Goal: Task Accomplishment & Management: Complete application form

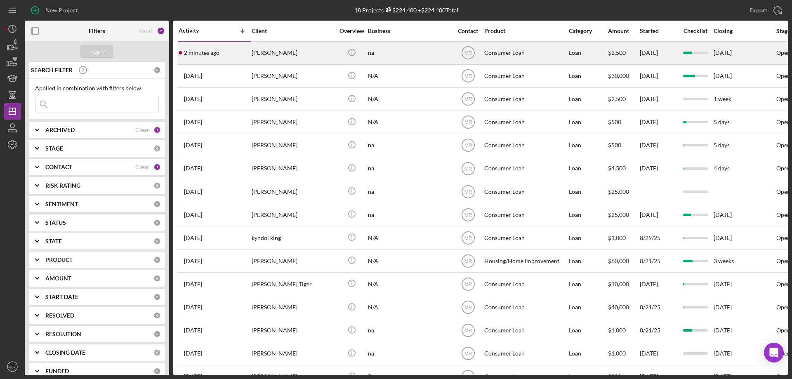
click at [309, 52] on div "[PERSON_NAME]" at bounding box center [293, 53] width 82 height 22
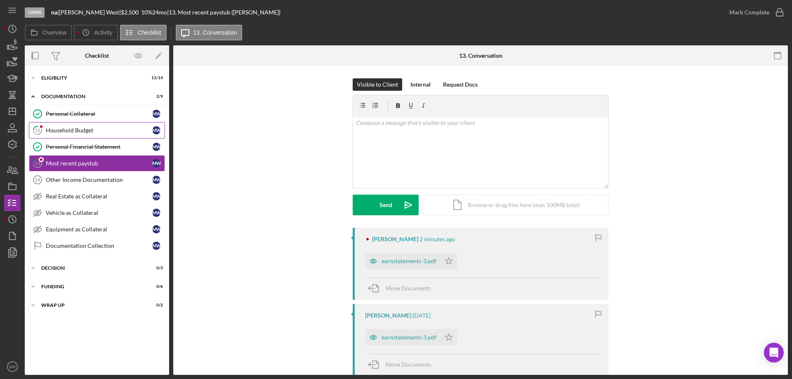
click at [64, 127] on div "Household Budget" at bounding box center [99, 130] width 106 height 7
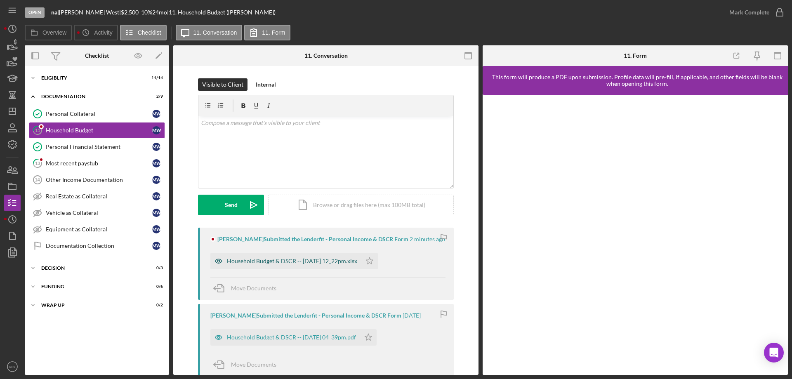
click at [303, 260] on div "Household Budget & DSCR -- [DATE] 12_22pm.xlsx" at bounding box center [292, 261] width 130 height 7
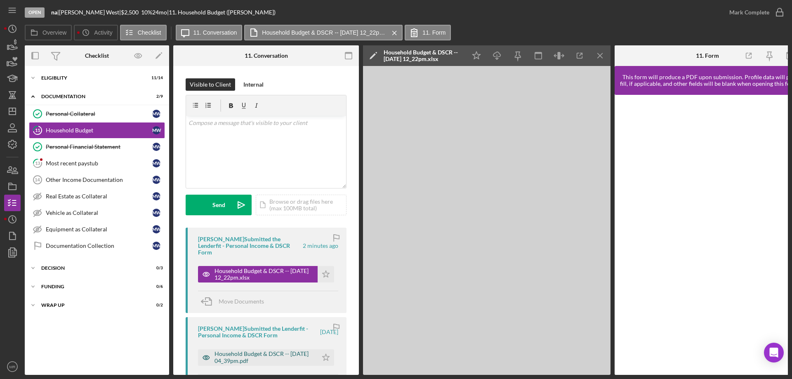
click at [250, 351] on div "Household Budget & DSCR -- [DATE] 04_39pm.pdf" at bounding box center [263, 357] width 99 height 13
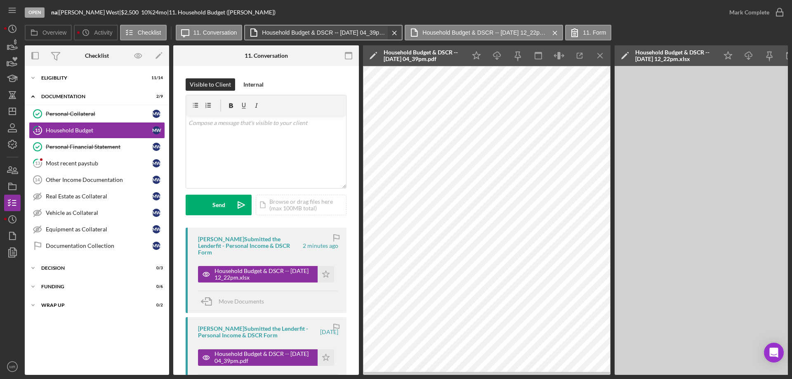
click at [392, 29] on icon "Icon/Menu Close" at bounding box center [394, 33] width 14 height 21
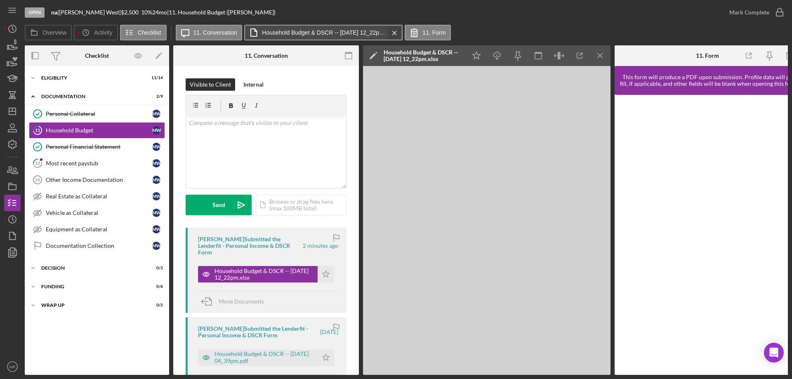
click at [393, 31] on icon "Icon/Menu Close" at bounding box center [394, 33] width 14 height 21
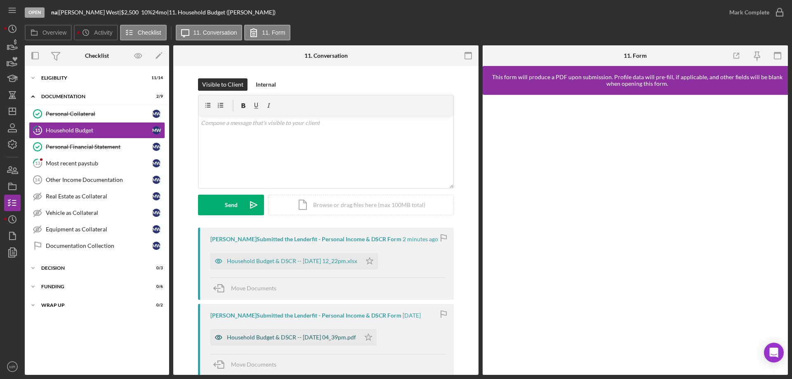
click at [318, 335] on div "Household Budget & DSCR -- [DATE] 04_39pm.pdf" at bounding box center [291, 337] width 129 height 7
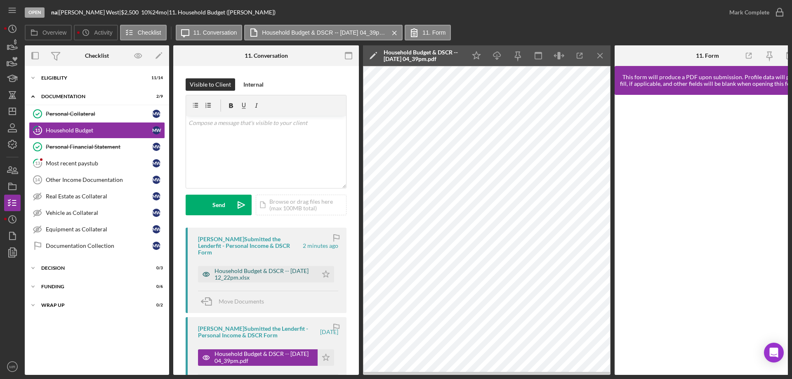
click at [242, 268] on div "Household Budget & DSCR -- [DATE] 12_22pm.xlsx" at bounding box center [263, 274] width 99 height 13
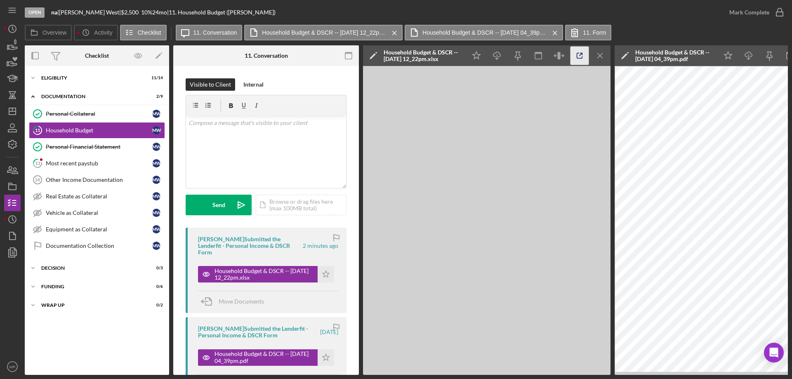
click at [579, 58] on icon "button" at bounding box center [579, 56] width 19 height 19
click at [495, 53] on icon "button" at bounding box center [496, 54] width 7 height 5
click at [75, 160] on div "Most recent paystub" at bounding box center [99, 163] width 106 height 7
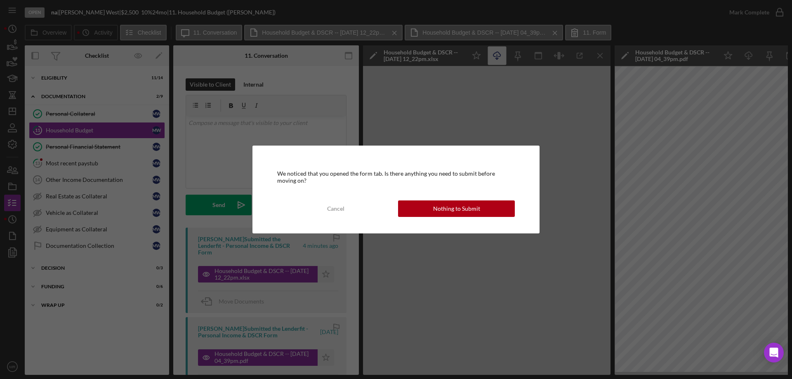
click at [473, 208] on div "Nothing to Submit" at bounding box center [456, 208] width 47 height 16
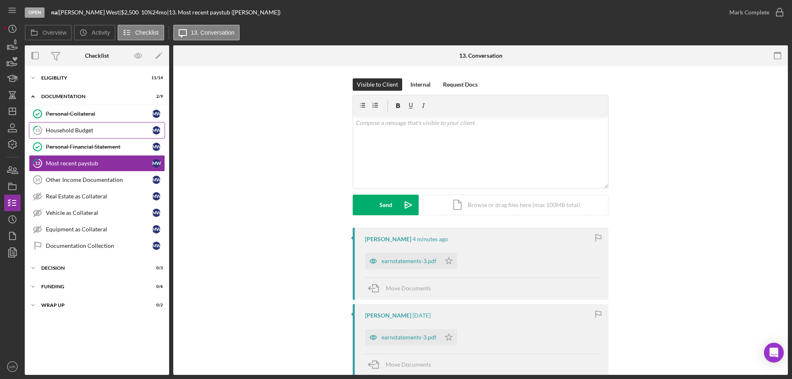
click at [68, 127] on div "Household Budget" at bounding box center [99, 130] width 106 height 7
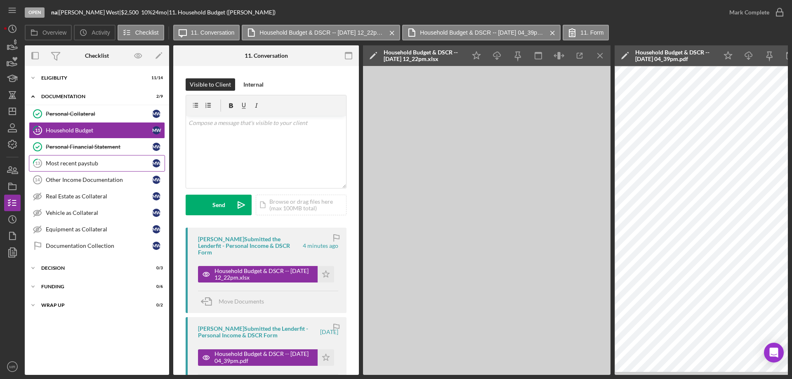
click at [83, 162] on div "Most recent paystub" at bounding box center [99, 163] width 106 height 7
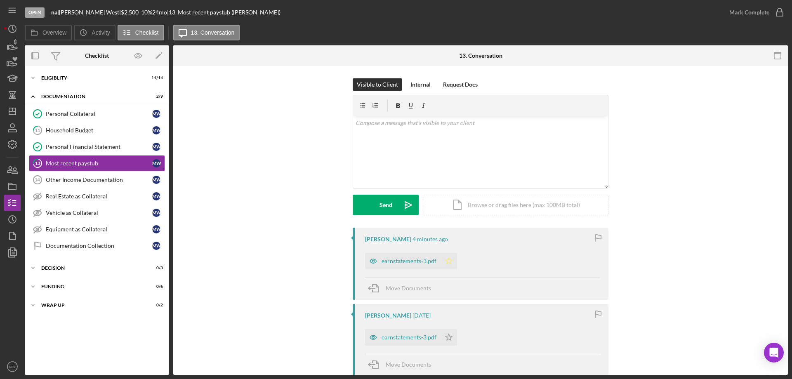
click at [448, 259] on polygon "button" at bounding box center [448, 260] width 7 height 7
click at [779, 12] on icon "button" at bounding box center [779, 12] width 21 height 21
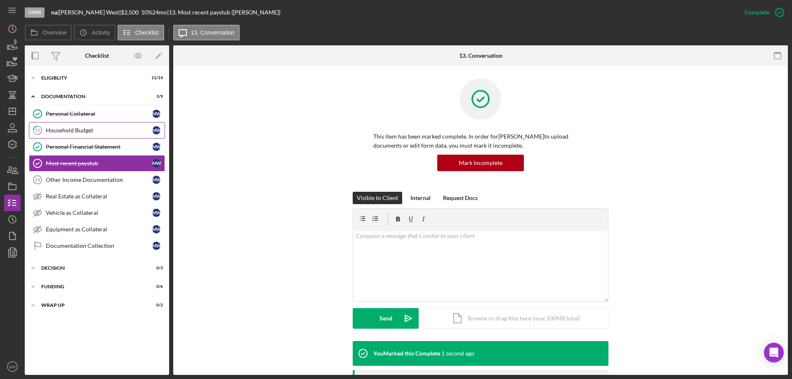
drag, startPoint x: 59, startPoint y: 129, endPoint x: 74, endPoint y: 130, distance: 15.7
click at [59, 129] on div "Household Budget" at bounding box center [99, 130] width 106 height 7
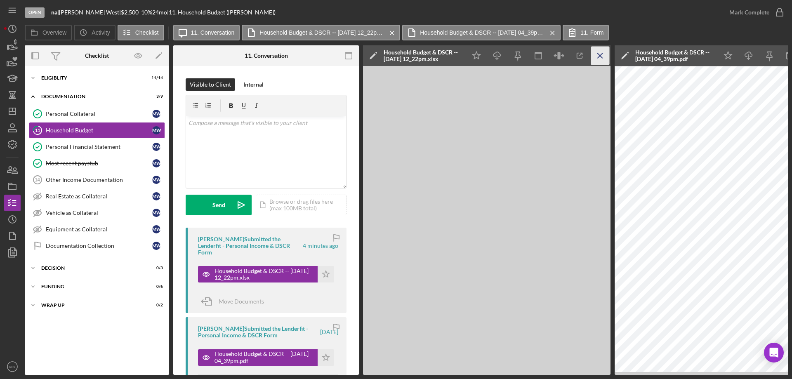
click at [601, 53] on icon "Icon/Menu Close" at bounding box center [600, 56] width 19 height 19
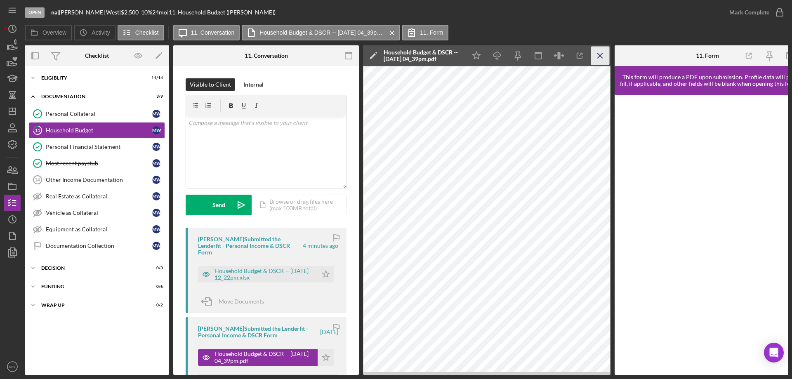
click at [601, 53] on icon "Icon/Menu Close" at bounding box center [600, 56] width 19 height 19
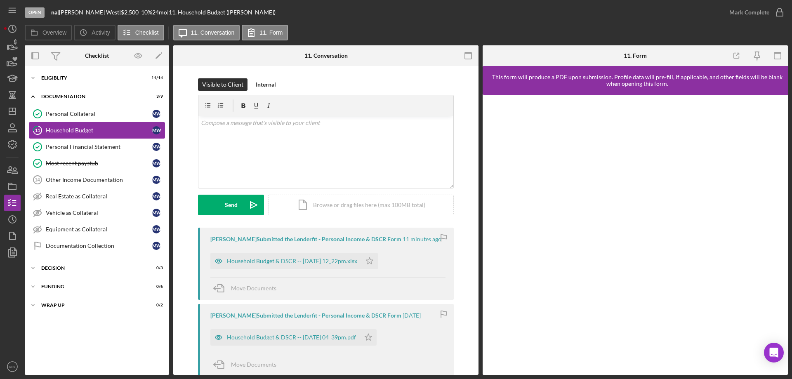
click at [72, 129] on div "Household Budget" at bounding box center [99, 130] width 106 height 7
click at [71, 111] on div "Personal Collateral" at bounding box center [99, 114] width 106 height 7
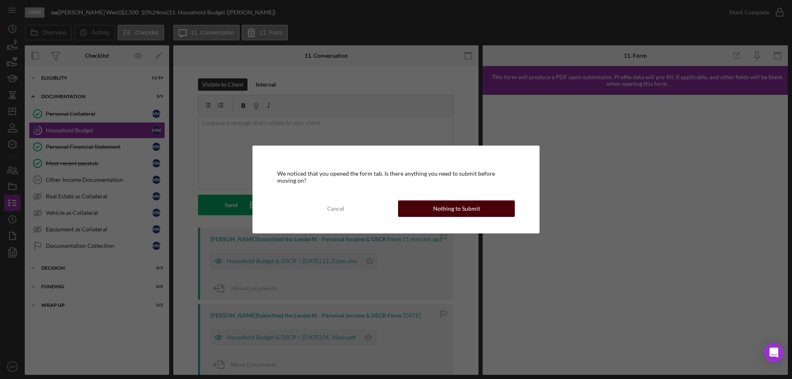
click at [466, 207] on div "Nothing to Submit" at bounding box center [456, 208] width 47 height 16
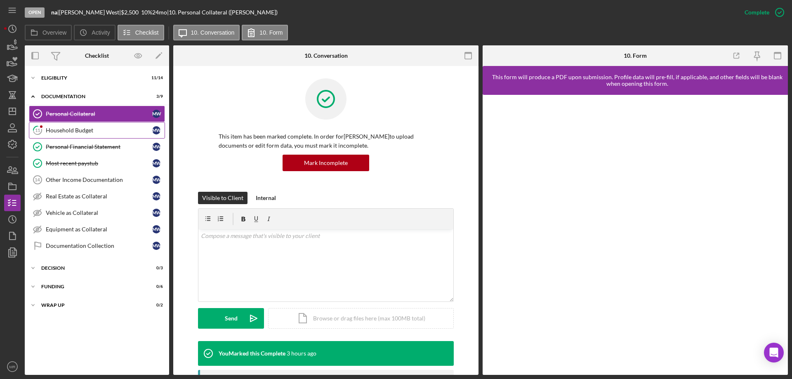
click at [73, 127] on div "Household Budget" at bounding box center [99, 130] width 106 height 7
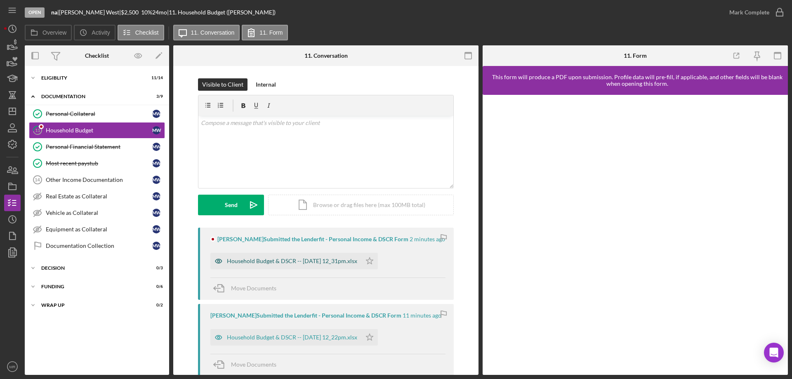
click at [314, 258] on div "Household Budget & DSCR -- 2025-09-15 12_31pm.xlsx" at bounding box center [292, 261] width 130 height 7
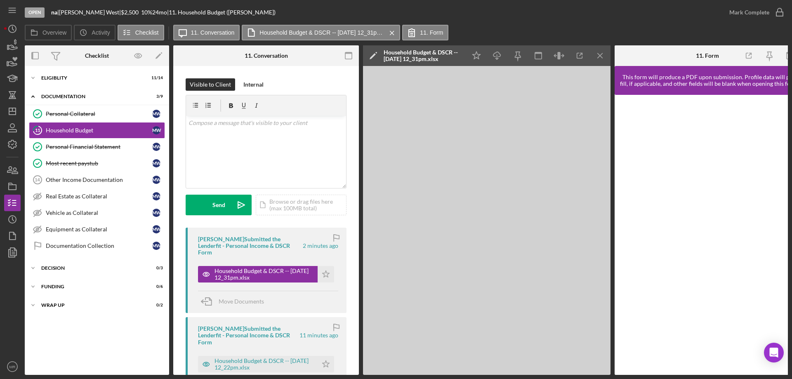
click at [92, 330] on div "Icon/Expander Eligiblity 11 / 14 Icon/Expander Documentation 3 / 9 Personal Col…" at bounding box center [97, 220] width 144 height 301
click at [602, 59] on icon "Icon/Menu Close" at bounding box center [600, 56] width 19 height 19
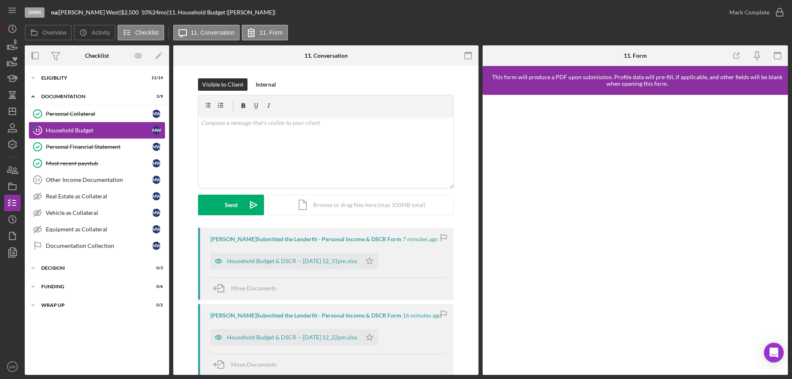
click at [84, 129] on div "Household Budget" at bounding box center [99, 130] width 106 height 7
click at [773, 353] on icon "Open Intercom Messenger" at bounding box center [773, 352] width 9 height 11
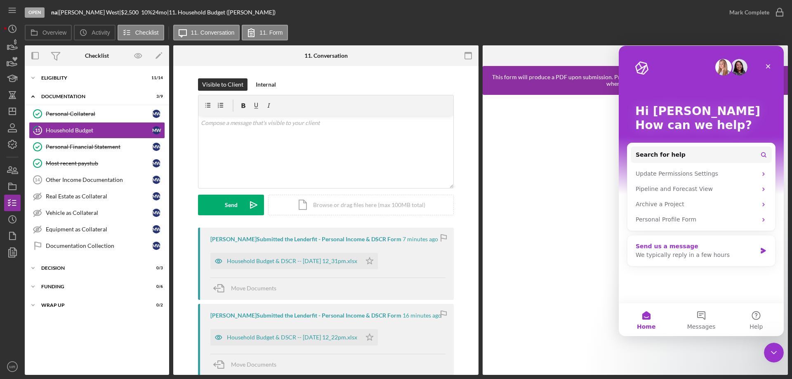
click at [679, 247] on div "Send us a message" at bounding box center [696, 246] width 121 height 9
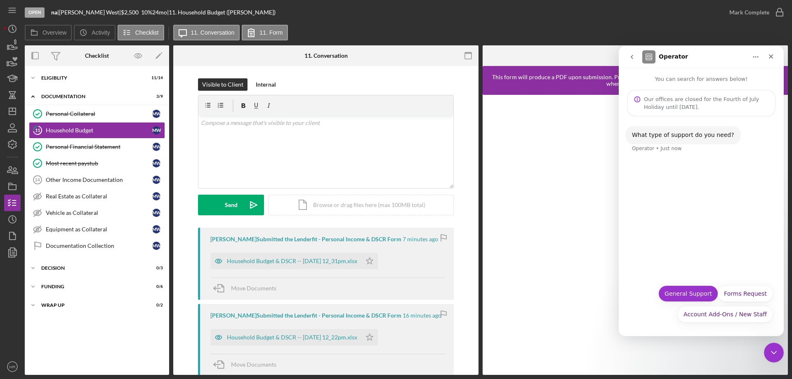
click at [690, 290] on button "General Support" at bounding box center [688, 293] width 60 height 16
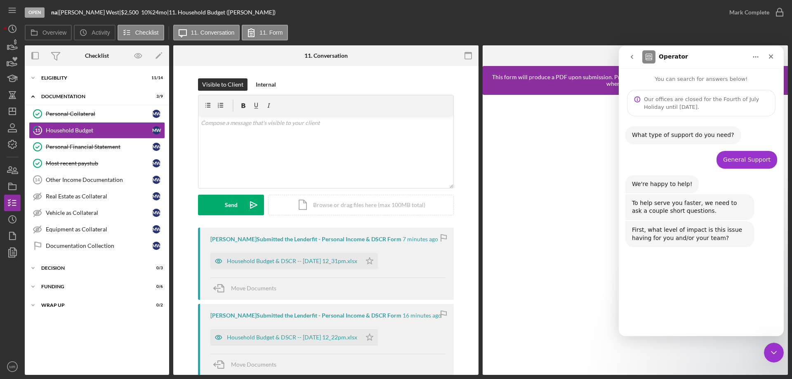
click at [724, 311] on button "Moderate" at bounding box center [721, 313] width 40 height 16
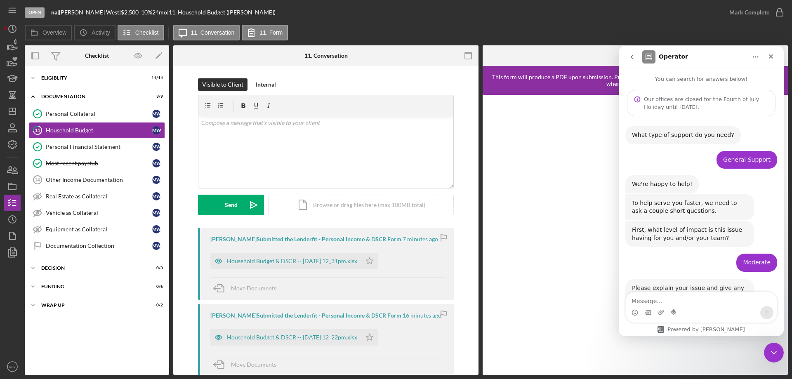
scroll to position [30, 0]
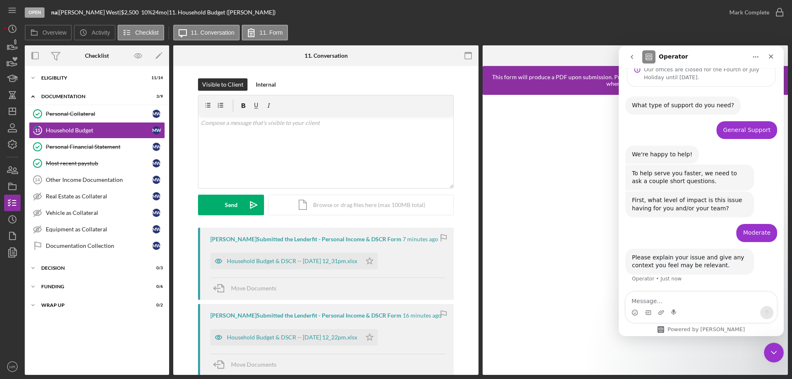
click at [644, 301] on textarea "Message…" at bounding box center [701, 299] width 151 height 14
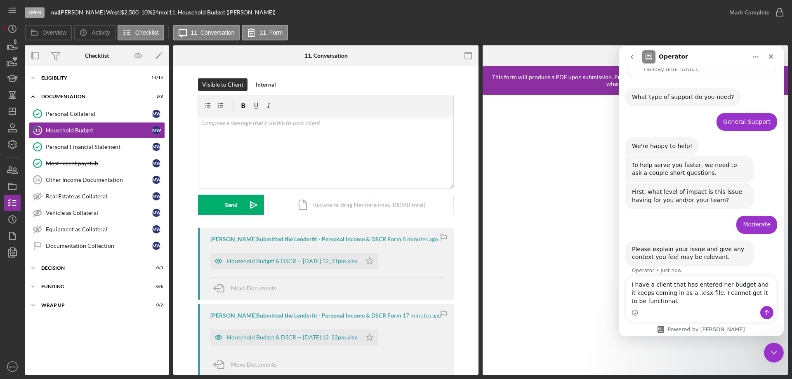
type textarea "I have a client that has entered her budget and it keeps coming in as a .xlsx f…"
click at [769, 310] on icon "Send a message…" at bounding box center [766, 312] width 7 height 7
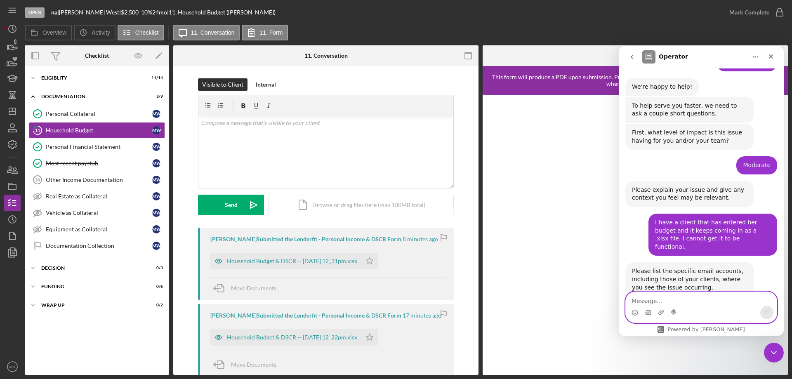
scroll to position [111, 0]
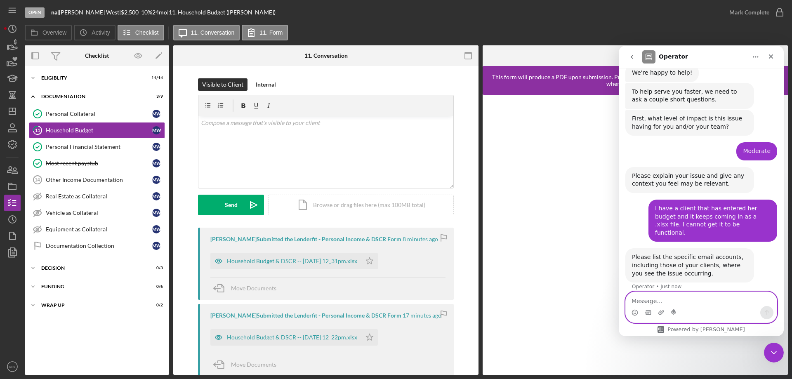
click at [641, 301] on textarea "Message…" at bounding box center [701, 299] width 151 height 14
click at [11, 167] on icon "button" at bounding box center [9, 170] width 5 height 6
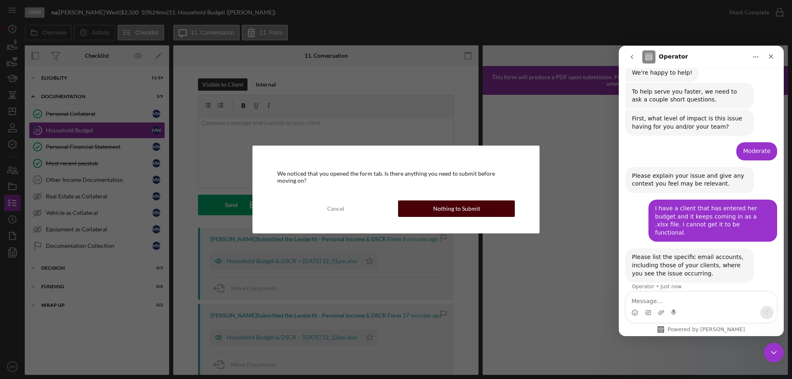
click at [447, 204] on div "Nothing to Submit" at bounding box center [456, 208] width 47 height 16
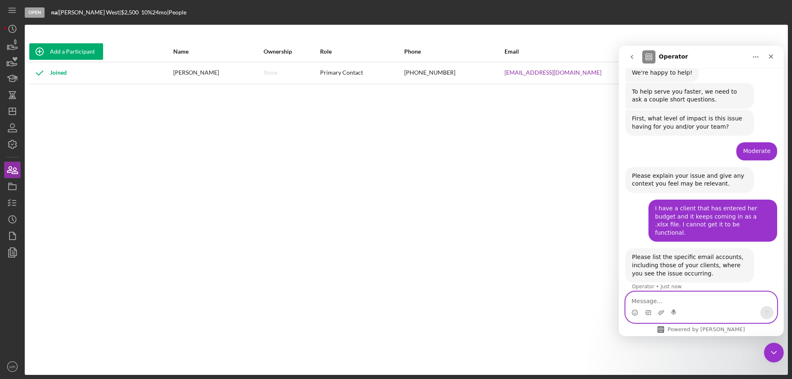
click at [644, 299] on textarea "Message…" at bounding box center [701, 299] width 151 height 14
paste textarea "westmelissa365@gmail.com"
type textarea "westmelissa365@gmail.com"
click at [765, 311] on icon "Send a message…" at bounding box center [766, 312] width 7 height 7
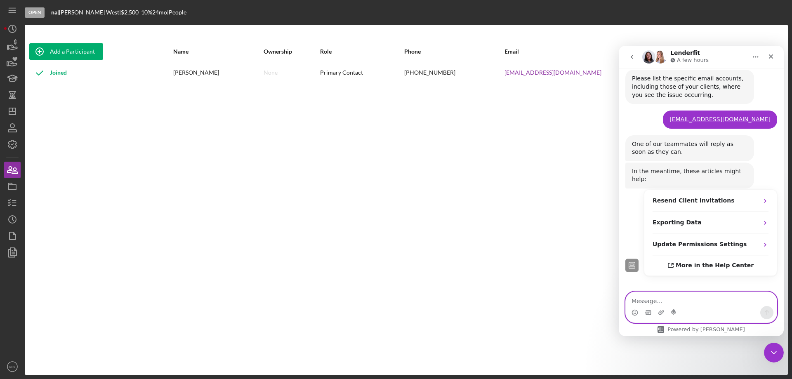
scroll to position [290, 0]
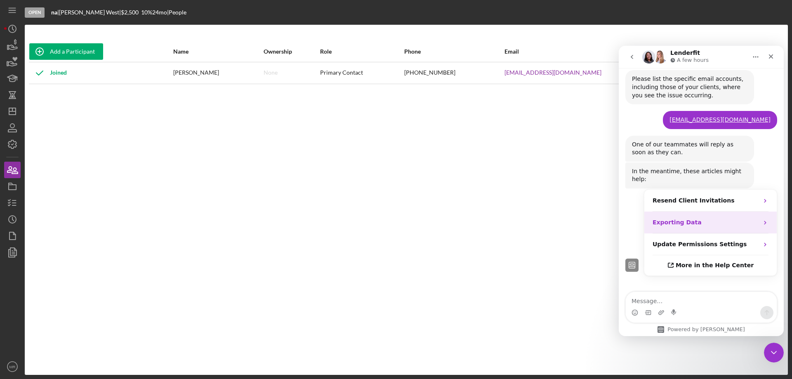
click at [762, 219] on icon "Operator says…" at bounding box center [765, 222] width 7 height 7
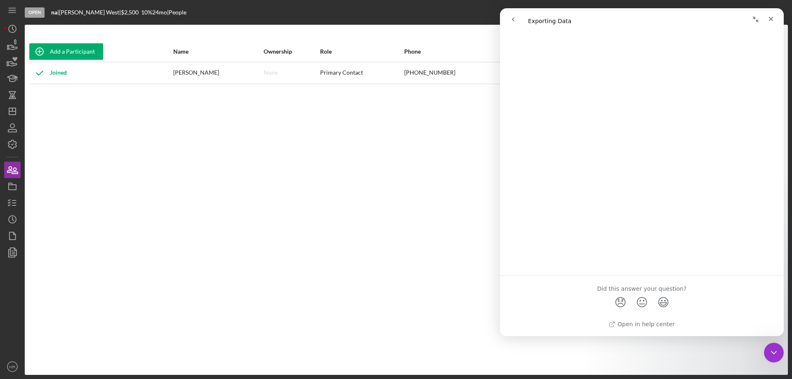
scroll to position [1257, 0]
click at [617, 301] on span "😞" at bounding box center [620, 302] width 16 height 22
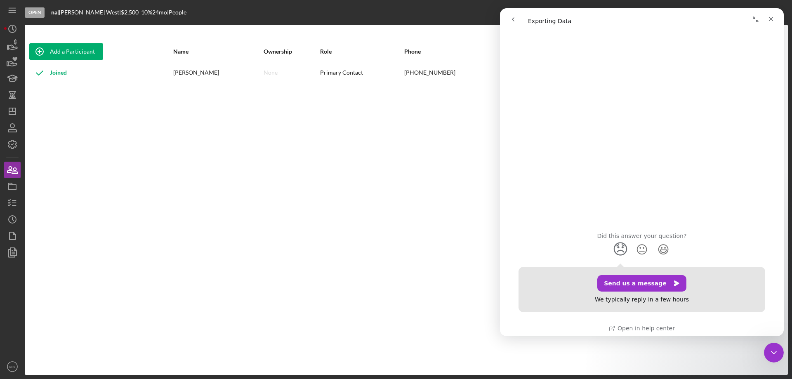
scroll to position [1314, 0]
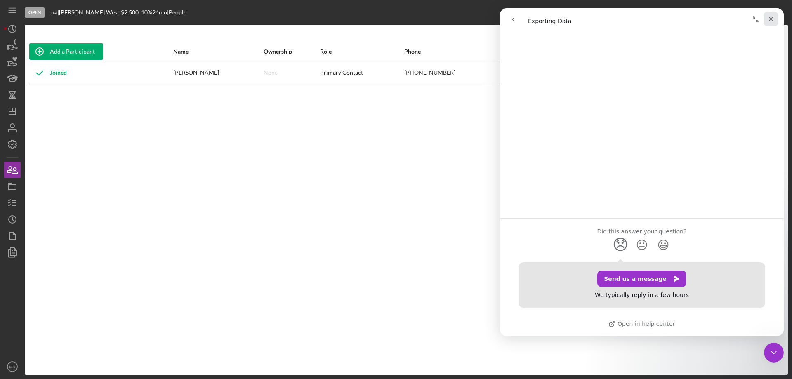
click at [774, 16] on div "Close" at bounding box center [770, 19] width 15 height 15
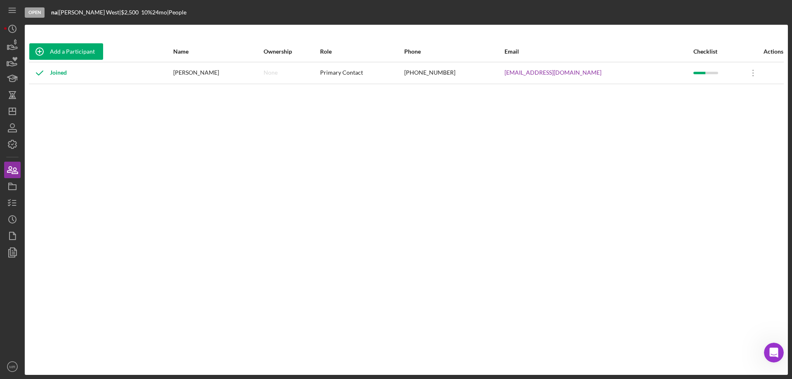
scroll to position [0, 0]
click at [775, 350] on icon "Open Intercom Messenger" at bounding box center [773, 352] width 14 height 14
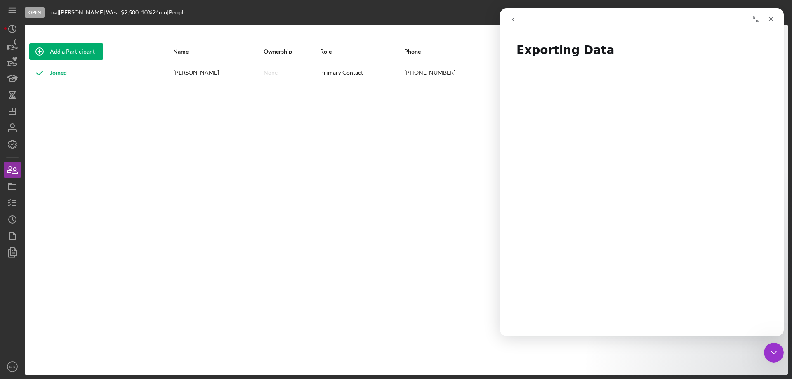
click at [511, 18] on icon "go back" at bounding box center [513, 19] width 7 height 7
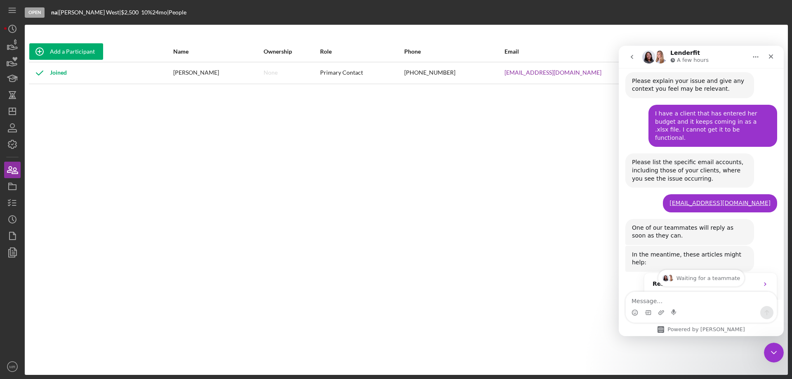
scroll to position [354, 0]
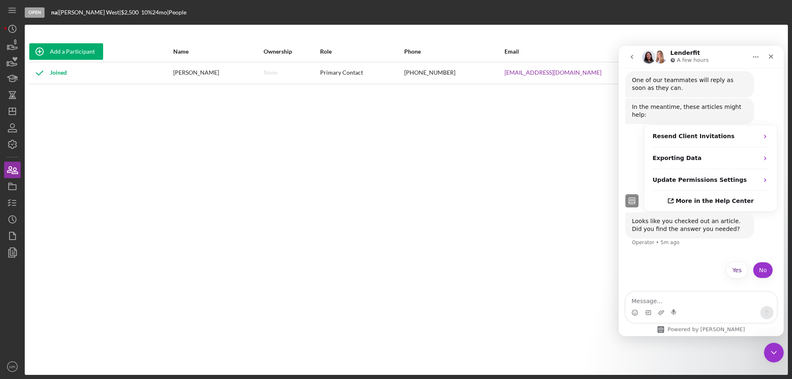
click at [762, 262] on button "No" at bounding box center [763, 270] width 20 height 16
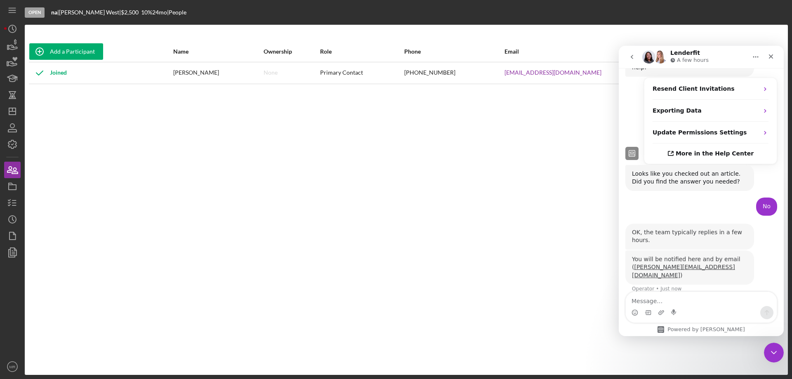
scroll to position [400, 0]
click at [683, 300] on textarea "Message…" at bounding box center [701, 299] width 151 height 14
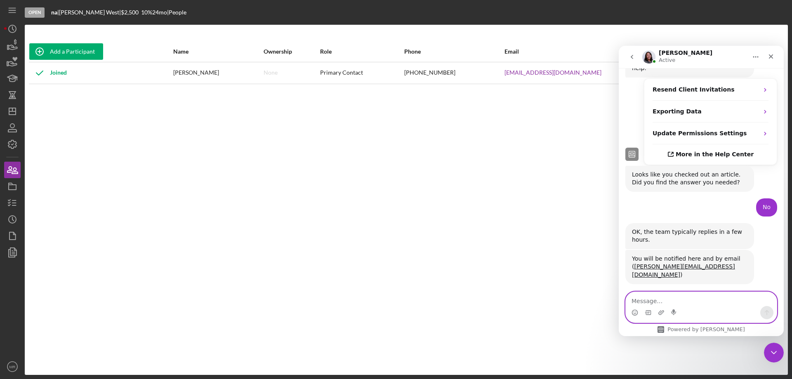
scroll to position [537, 0]
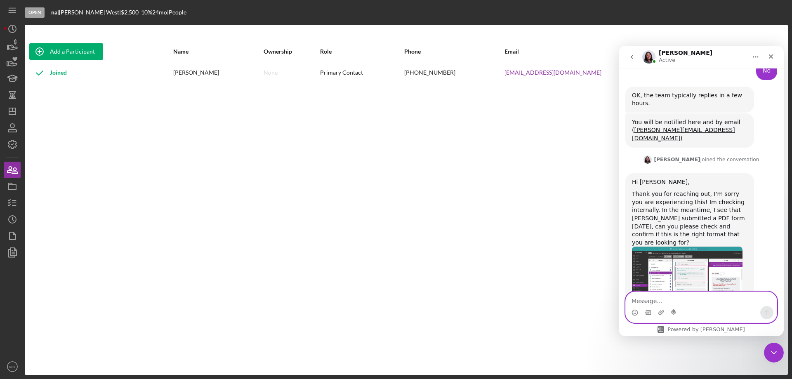
click at [657, 302] on textarea "Message…" at bounding box center [701, 299] width 151 height 14
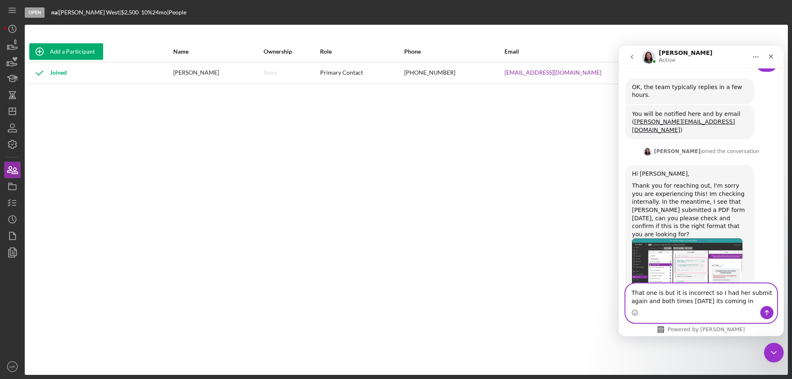
type textarea "That one is but it is incorrect so I had her submit again and both times today …"
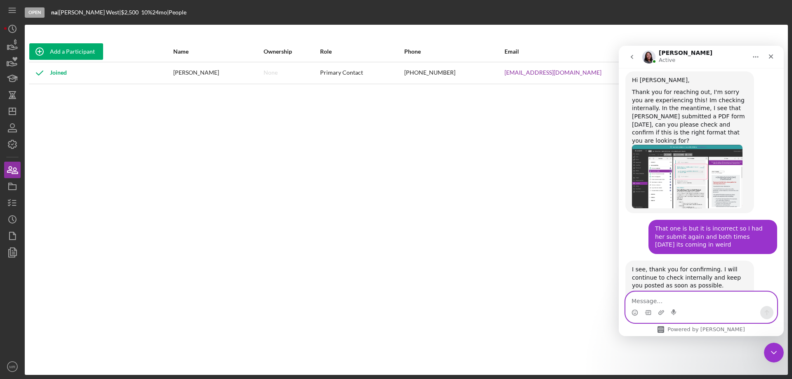
scroll to position [671, 0]
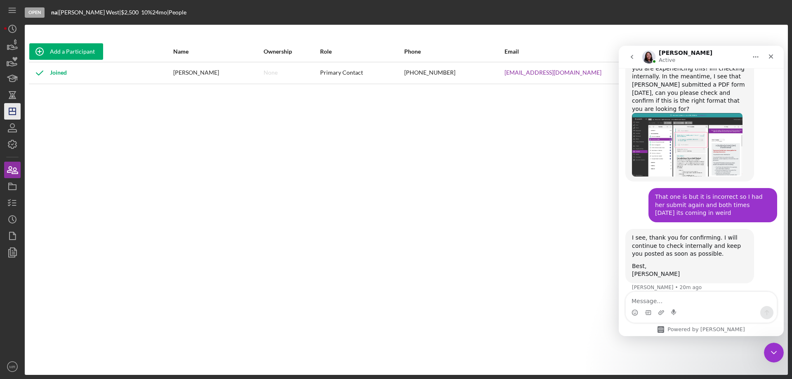
click at [16, 109] on polygon "button" at bounding box center [12, 111] width 7 height 7
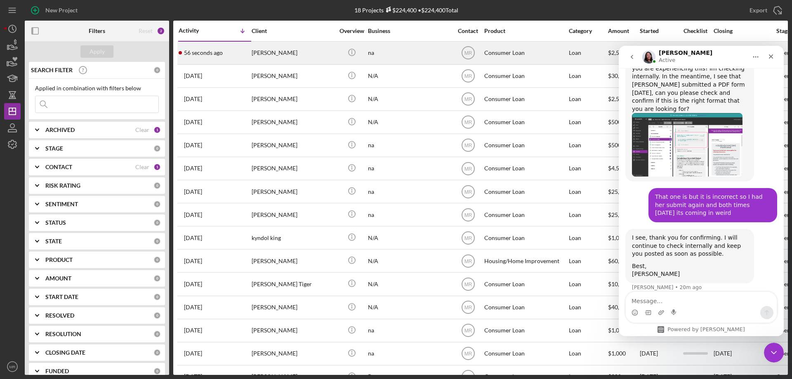
click at [342, 53] on div "Icon/Info" at bounding box center [351, 53] width 31 height 22
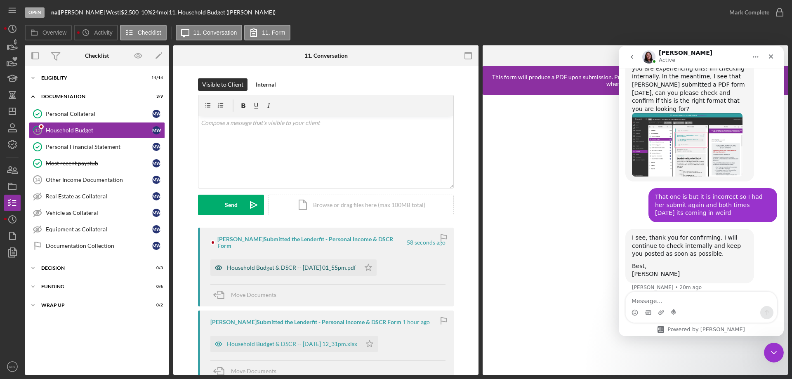
click at [301, 264] on div "Household Budget & DSCR -- 2025-09-15 01_55pm.pdf" at bounding box center [291, 267] width 129 height 7
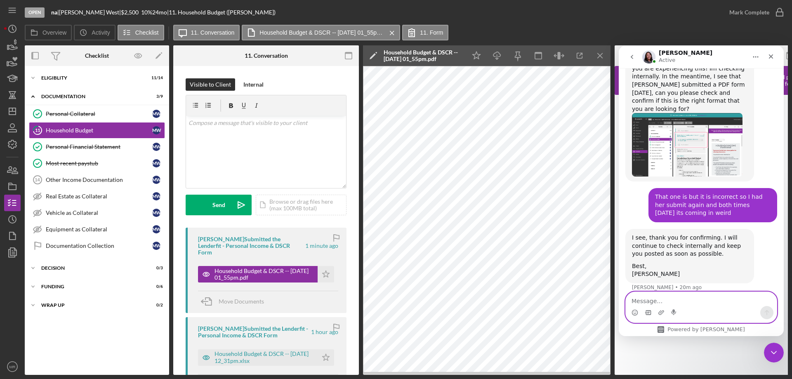
click at [648, 311] on icon "Gif picker" at bounding box center [648, 312] width 7 height 7
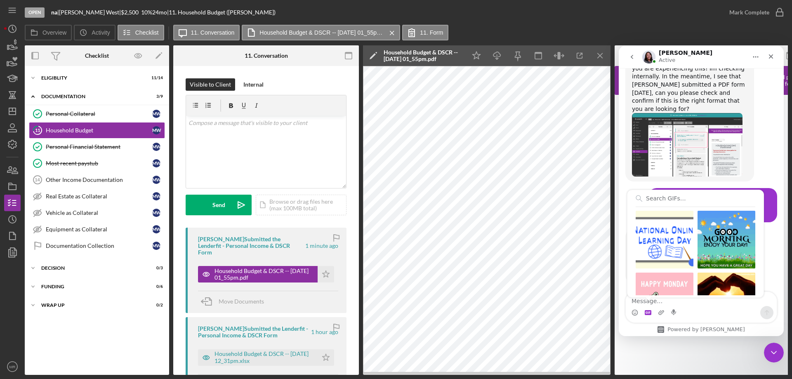
click at [650, 197] on input "Search GIFs…" at bounding box center [696, 198] width 120 height 16
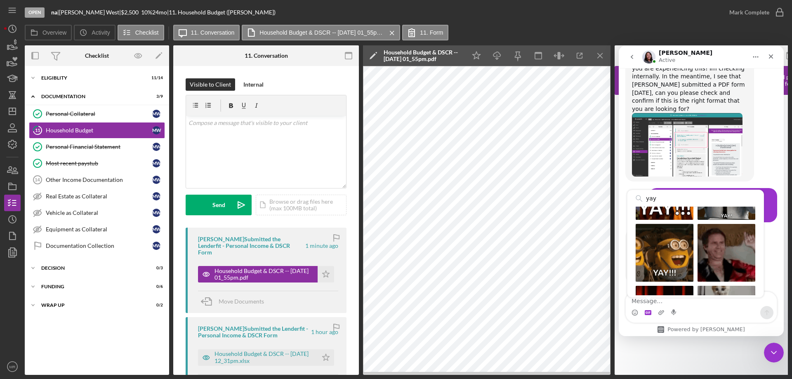
scroll to position [82, 0]
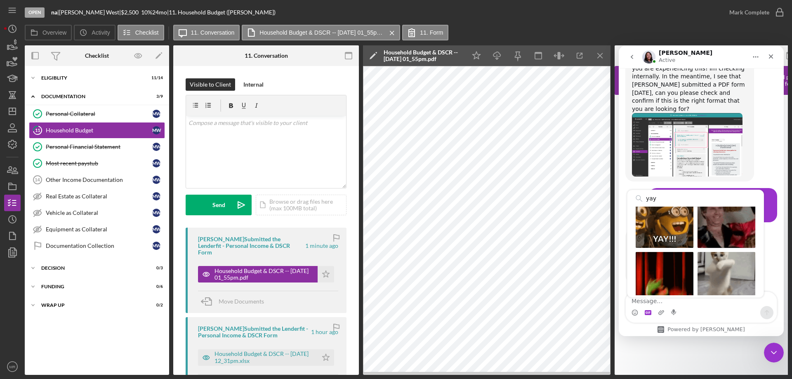
type input "yay"
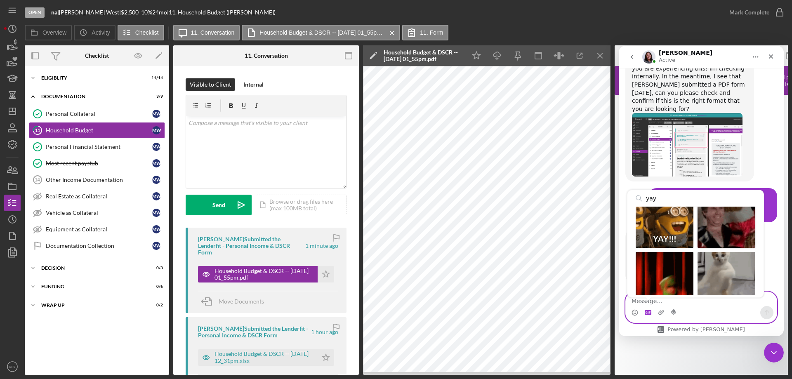
click at [725, 223] on div "Send gif" at bounding box center [726, 219] width 58 height 58
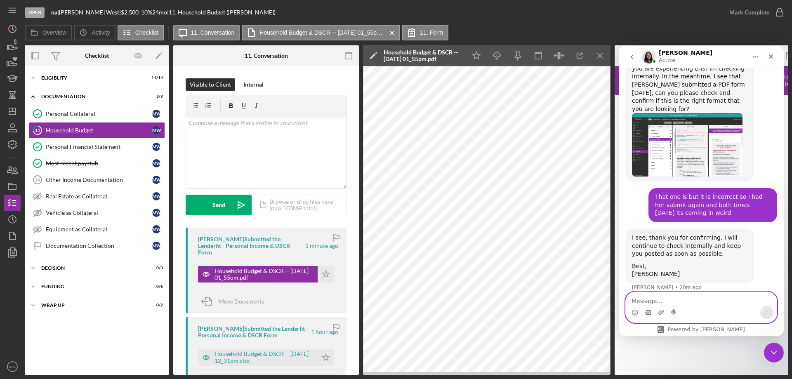
scroll to position [738, 0]
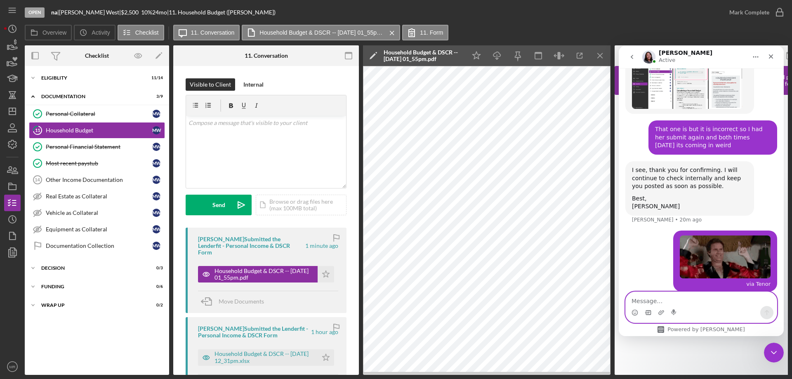
click at [651, 301] on textarea "Message…" at bounding box center [701, 299] width 151 height 14
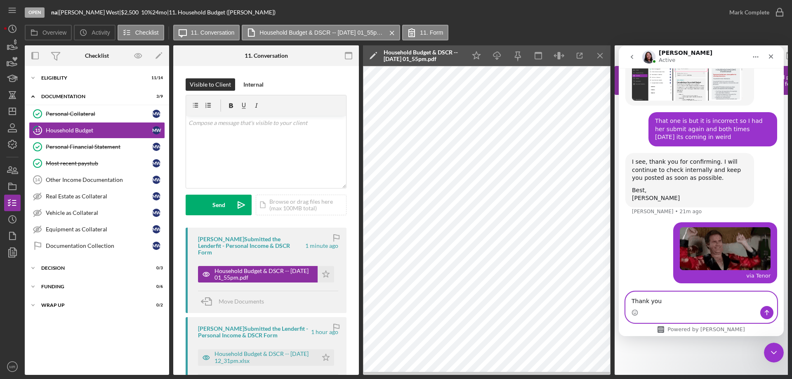
type textarea "Thank you"
click at [765, 310] on icon "Send a message…" at bounding box center [766, 312] width 7 height 7
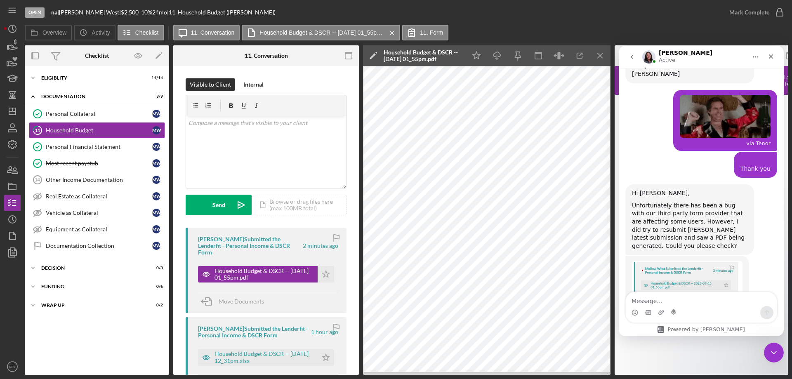
scroll to position [902, 0]
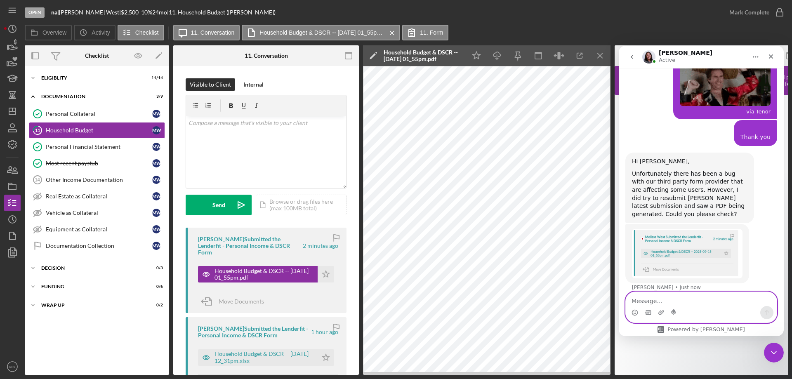
click at [668, 302] on textarea "Message…" at bounding box center [701, 299] width 151 height 14
type textarea "Yes. It is great!"
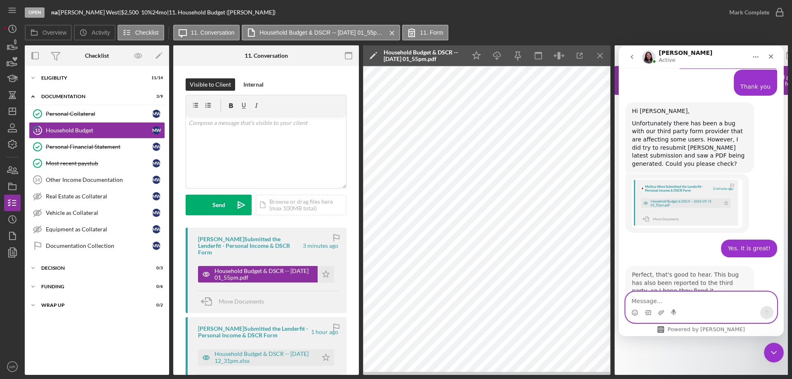
scroll to position [952, 0]
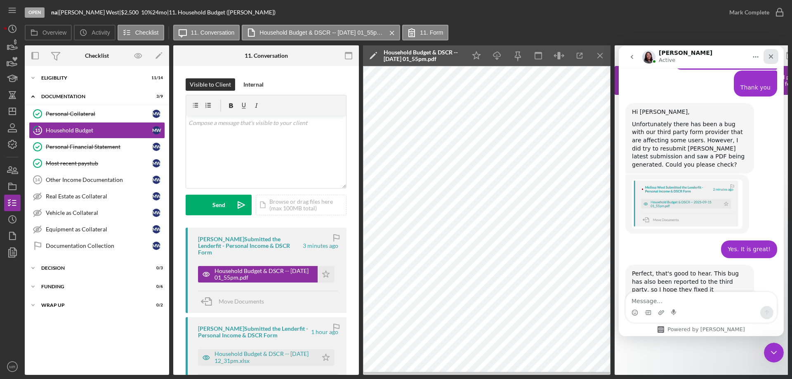
click at [774, 57] on icon "Close" at bounding box center [771, 56] width 7 height 7
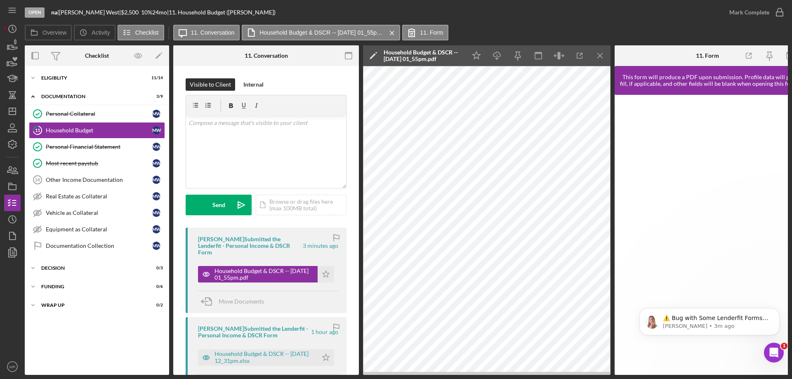
scroll to position [0, 0]
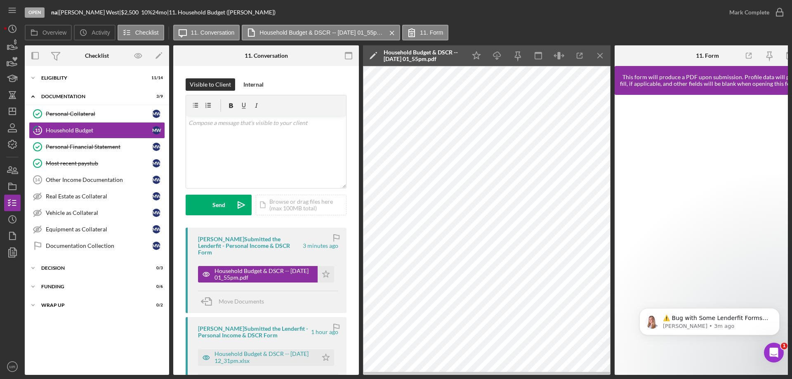
click at [598, 52] on icon "Icon/Menu Close" at bounding box center [600, 56] width 19 height 19
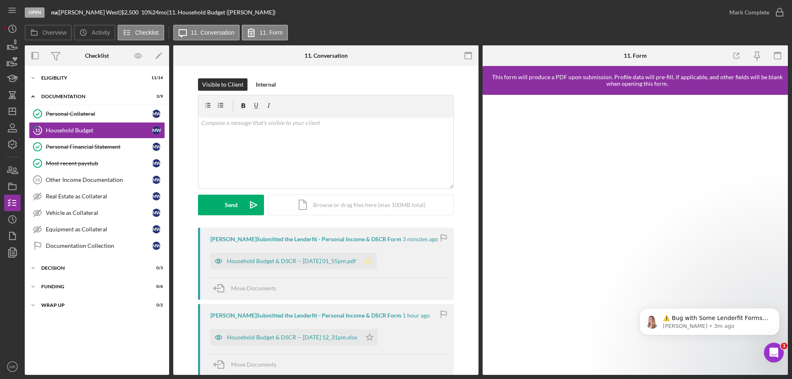
click at [372, 260] on icon "Icon/Star" at bounding box center [368, 261] width 16 height 16
click at [780, 14] on icon "button" at bounding box center [779, 12] width 21 height 21
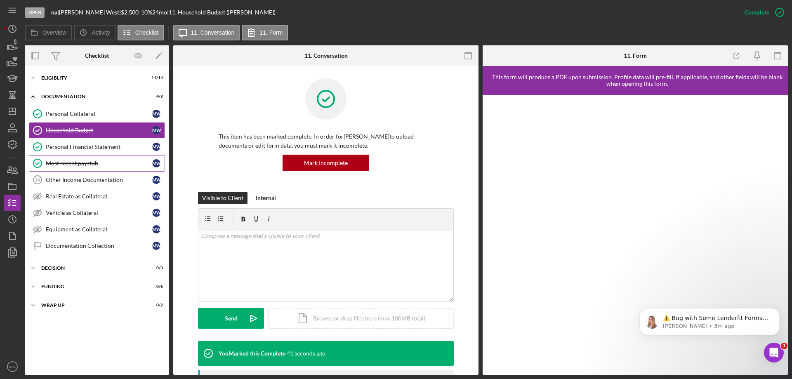
click at [72, 165] on div "Most recent paystub" at bounding box center [99, 163] width 106 height 7
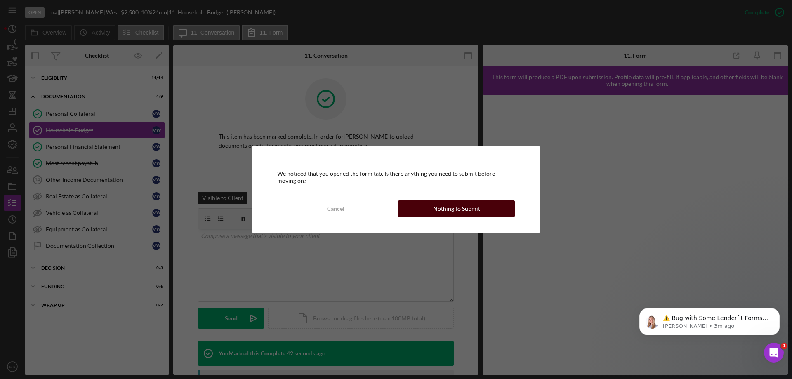
click at [462, 210] on div "Nothing to Submit" at bounding box center [456, 208] width 47 height 16
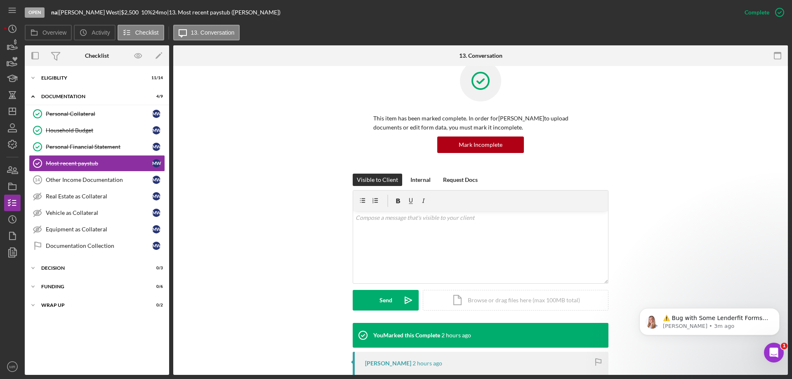
scroll to position [247, 0]
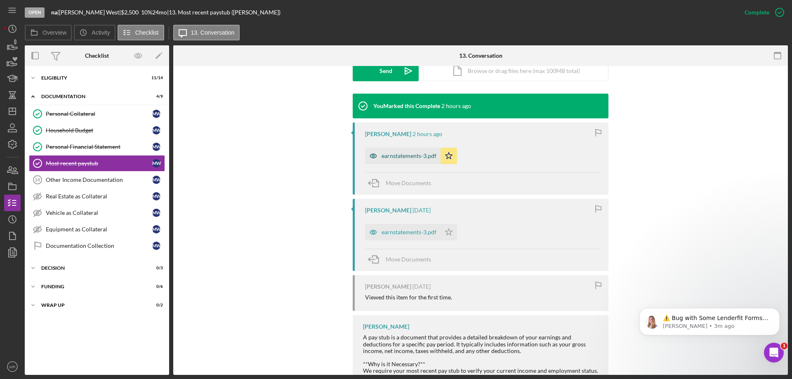
click at [405, 155] on div "earnstatements-3.pdf" at bounding box center [408, 156] width 55 height 7
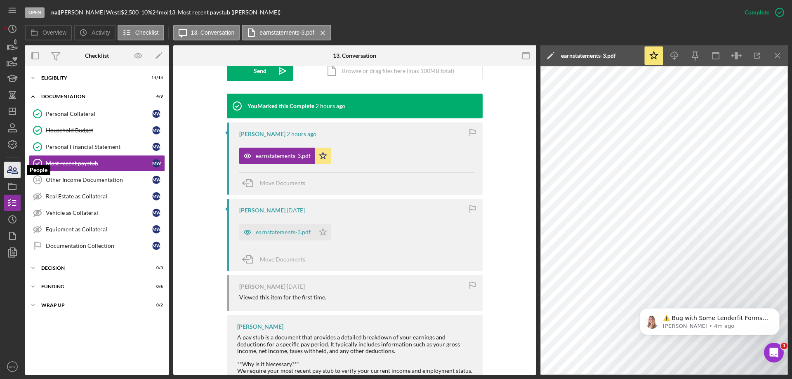
click at [12, 167] on icon "button" at bounding box center [12, 170] width 21 height 21
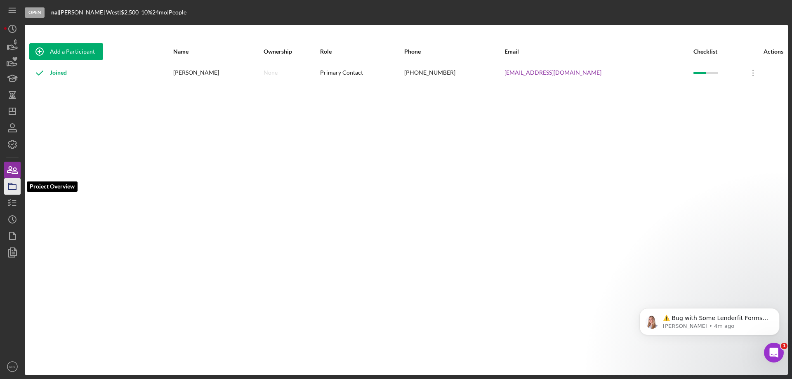
click at [13, 186] on icon "button" at bounding box center [12, 186] width 21 height 21
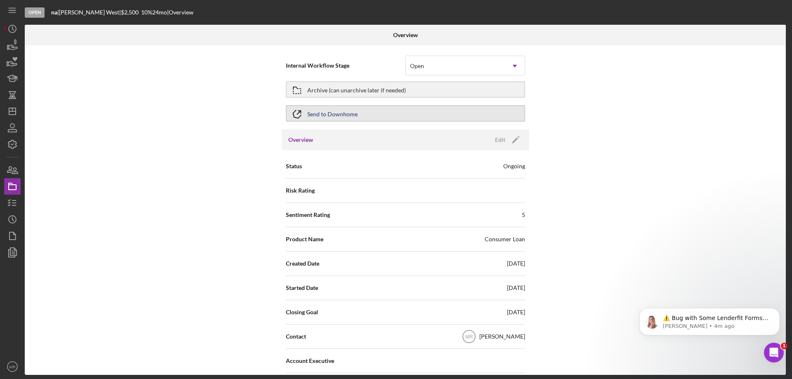
click at [345, 111] on div "Send to Downhome" at bounding box center [332, 113] width 50 height 15
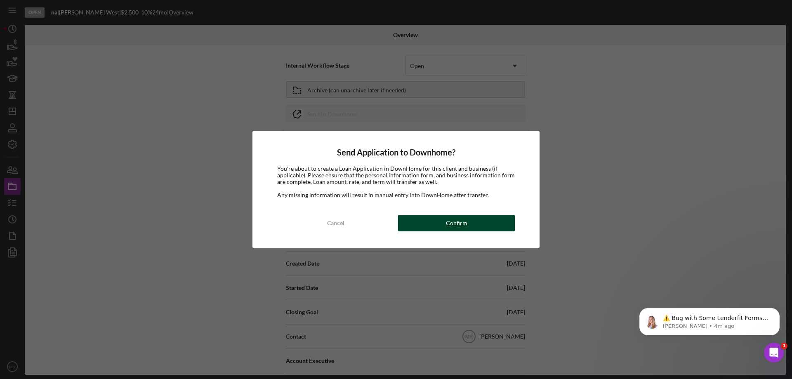
click at [449, 223] on div "Confirm" at bounding box center [456, 223] width 21 height 16
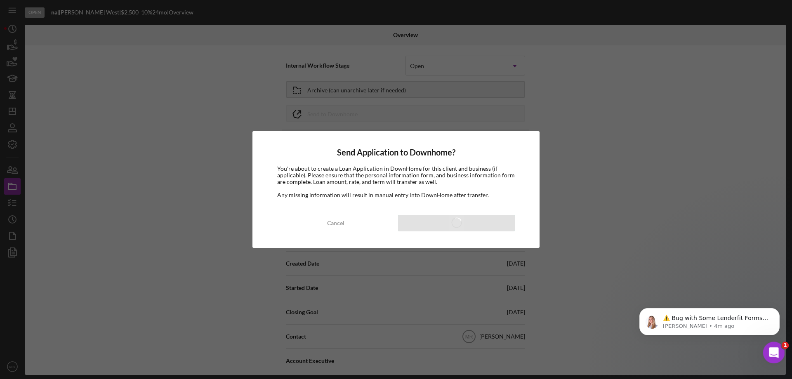
click at [776, 347] on div "Open Intercom Messenger" at bounding box center [772, 351] width 27 height 27
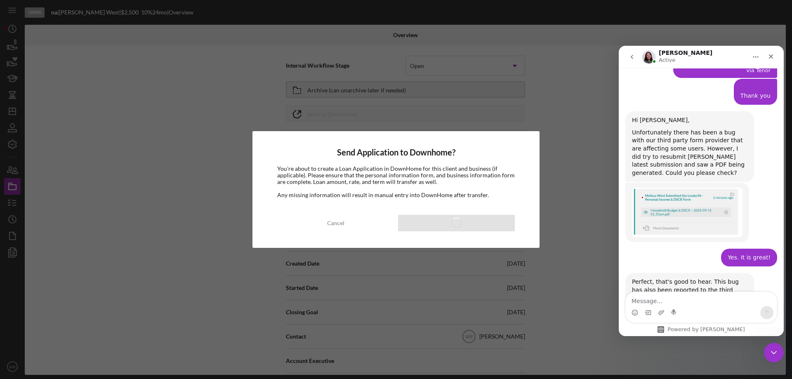
scroll to position [952, 0]
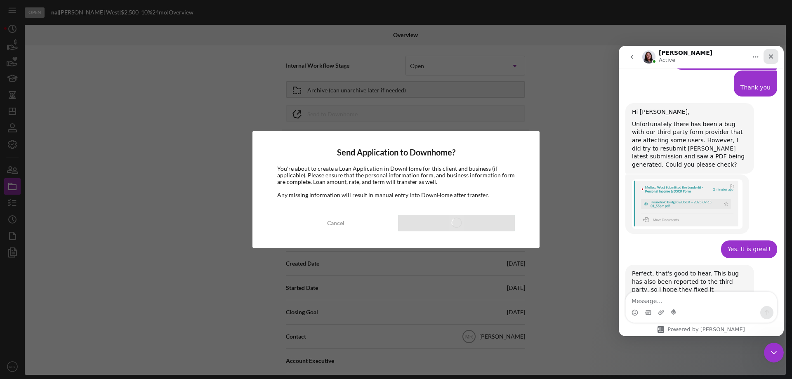
click at [771, 57] on icon "Close" at bounding box center [771, 56] width 5 height 5
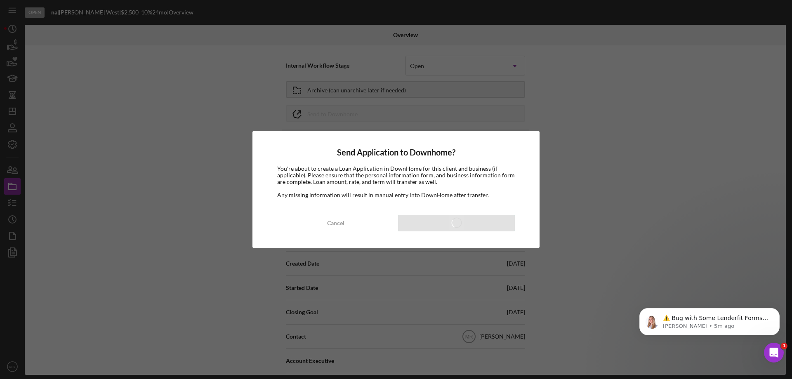
scroll to position [0, 0]
click at [776, 352] on icon "Open Intercom Messenger" at bounding box center [773, 352] width 14 height 14
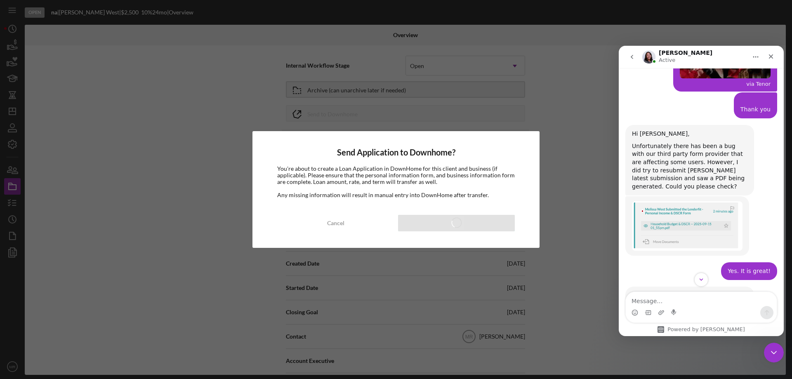
scroll to position [952, 0]
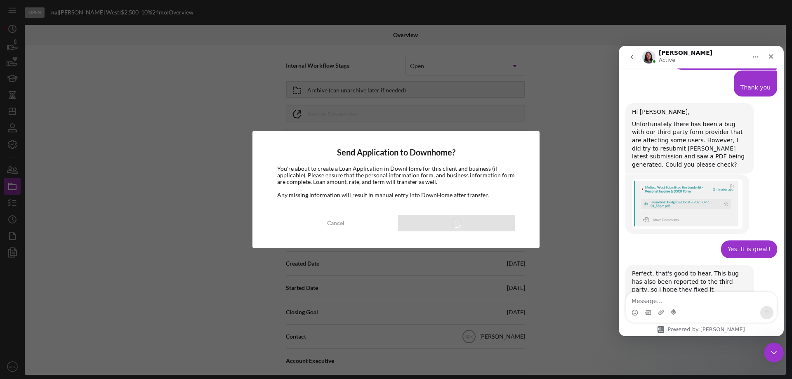
click at [693, 116] on div "Christina says…" at bounding box center [689, 118] width 115 height 4
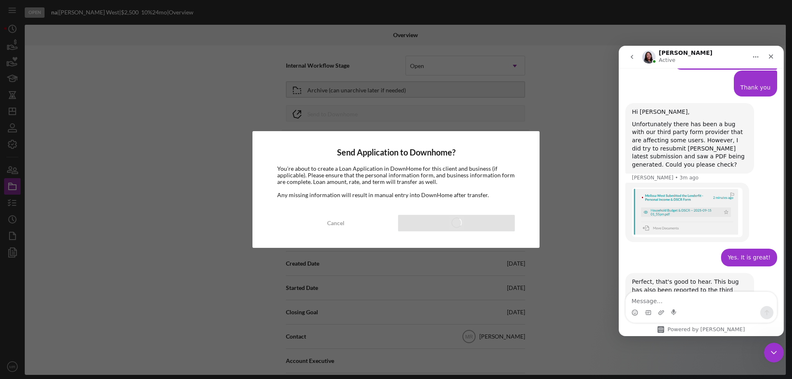
scroll to position [960, 0]
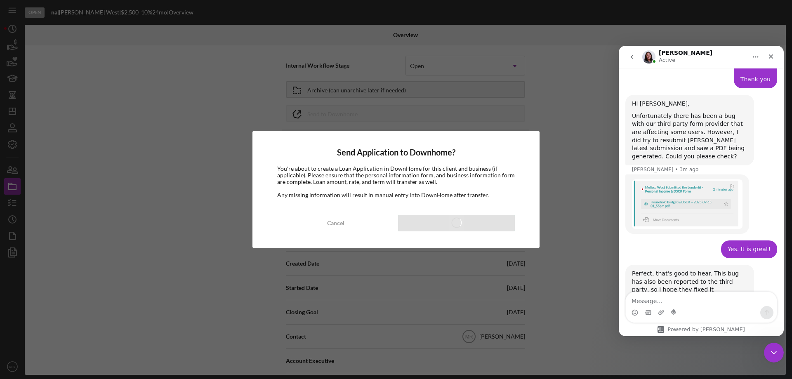
click at [697, 270] on div "Perfect, that's good to hear. This bug has also been reported to the third part…" at bounding box center [689, 294] width 115 height 49
click at [773, 54] on icon "Close" at bounding box center [771, 56] width 7 height 7
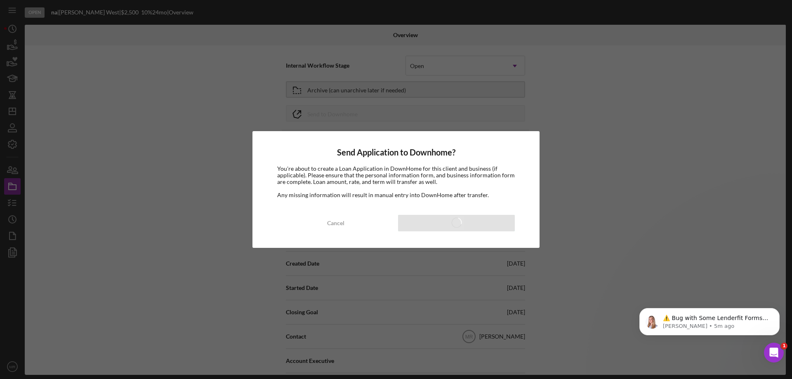
scroll to position [0, 0]
click at [669, 317] on p "⚠️ Bug with Some Lenderfit Forms Our third-party form provider is experiencing …" at bounding box center [716, 318] width 106 height 8
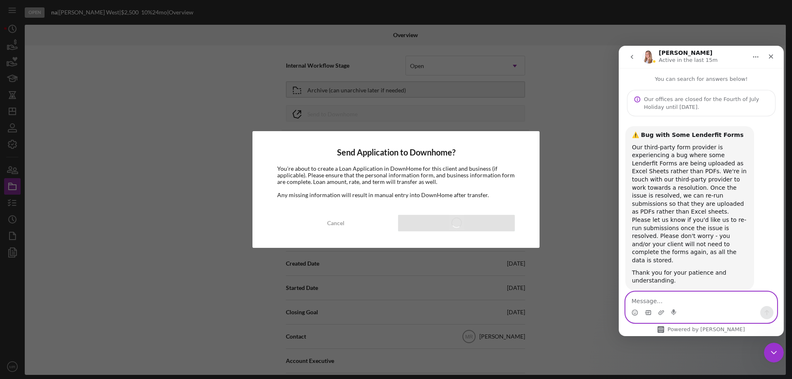
click at [648, 311] on icon "Gif picker" at bounding box center [648, 312] width 7 height 7
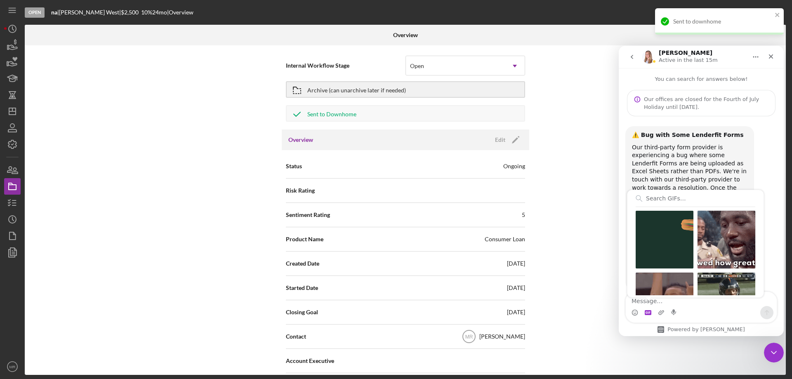
scroll to position [534, 0]
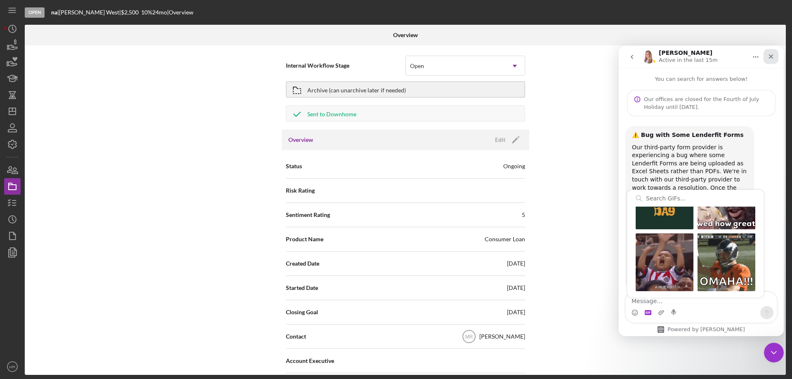
click at [775, 56] on div "Close" at bounding box center [770, 56] width 15 height 15
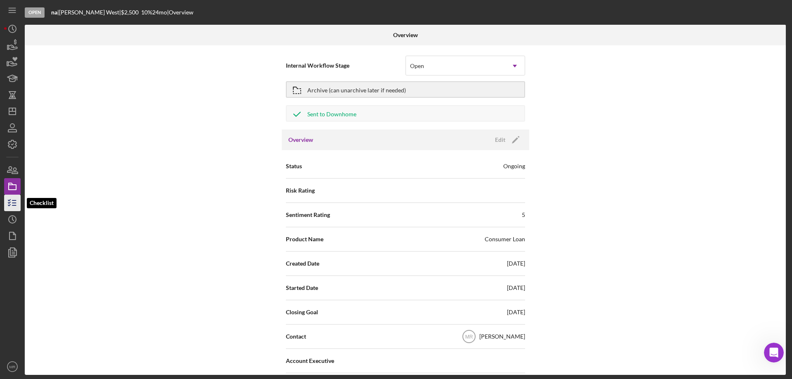
click at [13, 203] on line "button" at bounding box center [14, 203] width 4 height 0
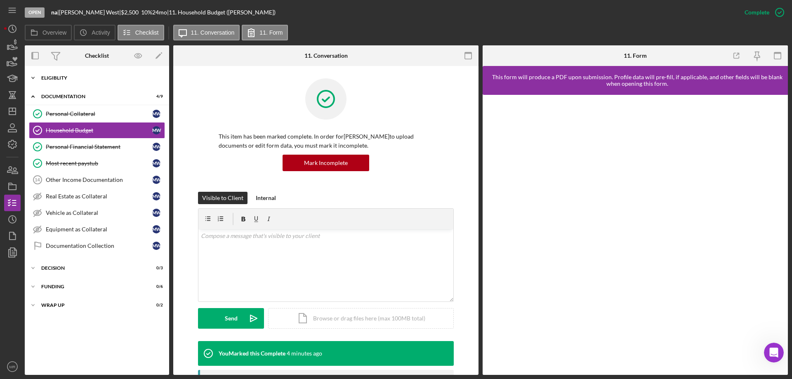
click at [61, 72] on div "Icon/Expander Eligiblity 11 / 14" at bounding box center [97, 78] width 144 height 16
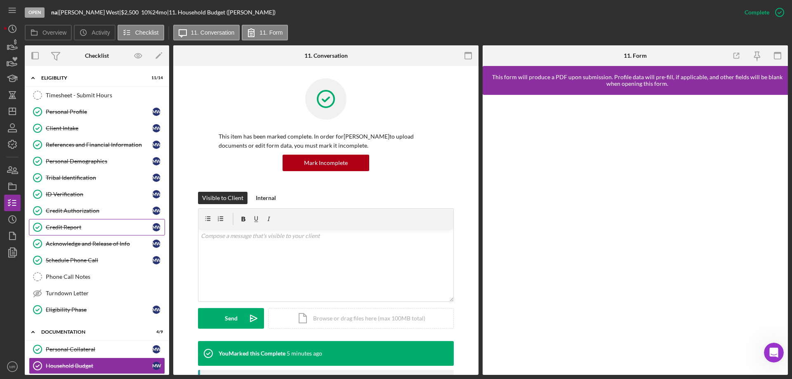
click at [63, 232] on link "Credit Report Credit Report M W" at bounding box center [97, 227] width 136 height 16
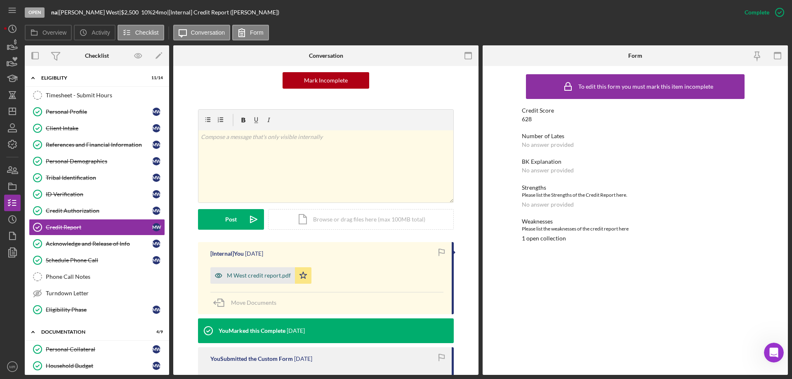
click at [253, 278] on div "M West credit report.pdf" at bounding box center [259, 275] width 64 height 7
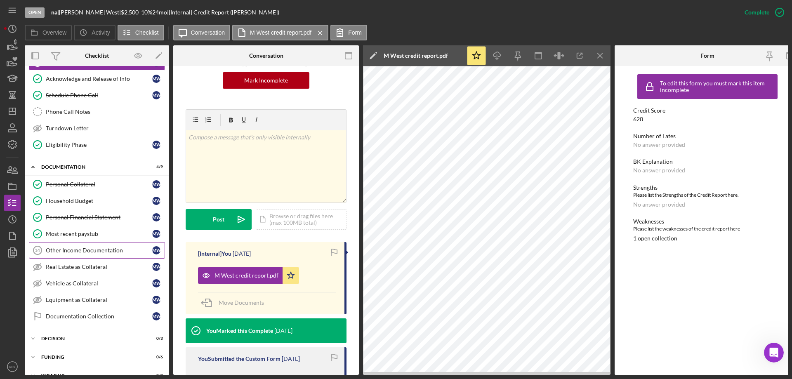
scroll to position [181, 0]
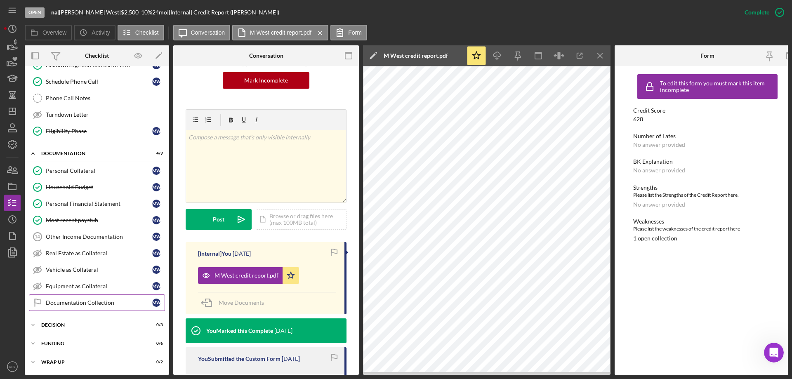
click at [73, 301] on div "Documentation Collection" at bounding box center [99, 302] width 106 height 7
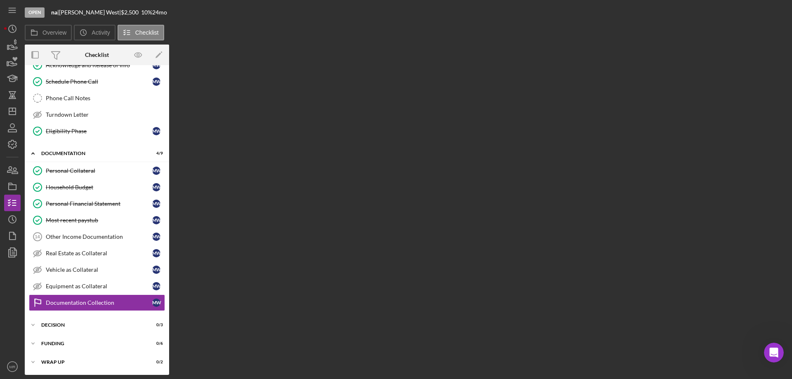
scroll to position [179, 0]
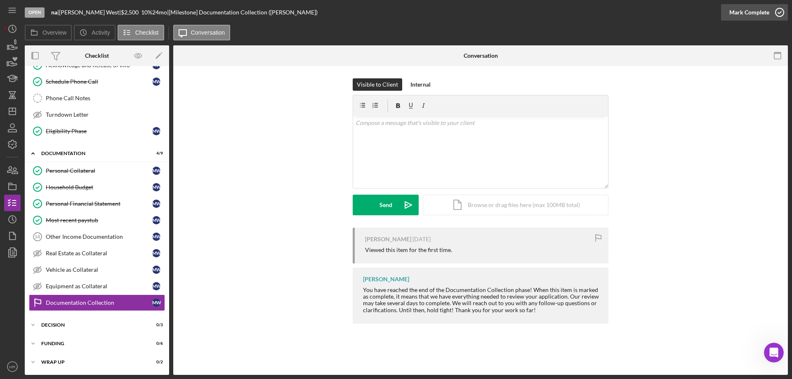
click at [784, 12] on icon "button" at bounding box center [779, 12] width 21 height 21
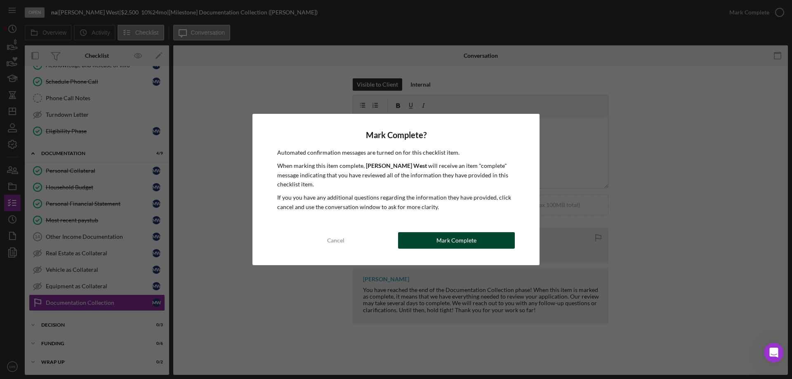
click at [490, 236] on button "Mark Complete" at bounding box center [456, 240] width 117 height 16
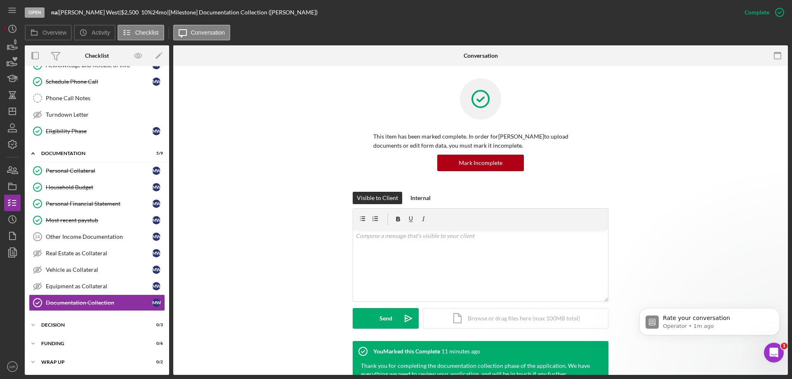
scroll to position [0, 0]
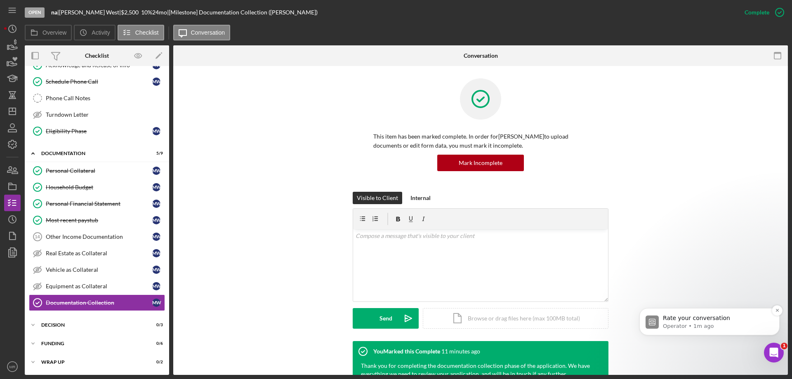
click at [702, 320] on p "Rate your conversation" at bounding box center [716, 318] width 106 height 8
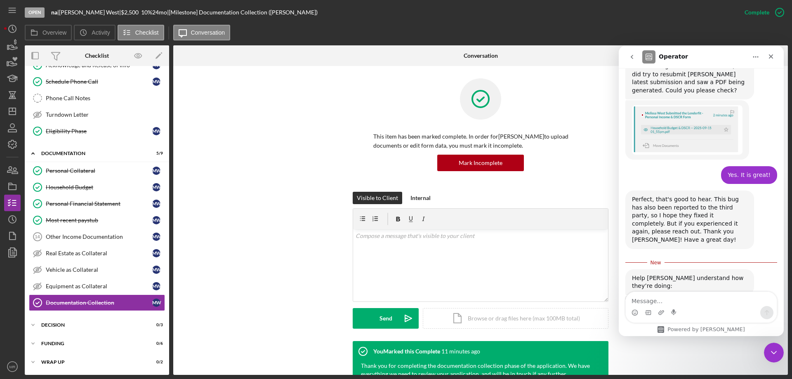
scroll to position [1031, 0]
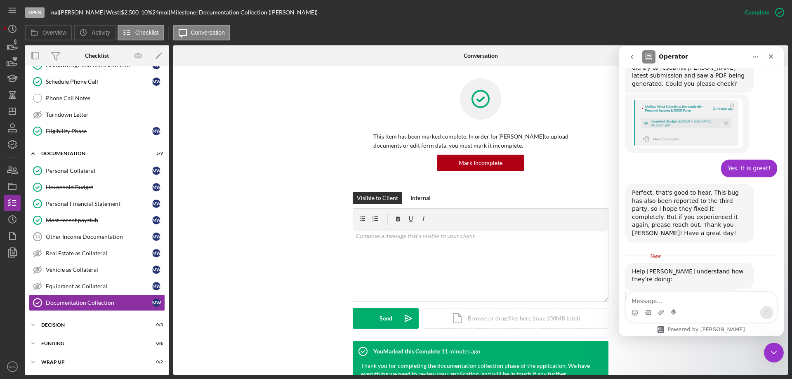
click at [724, 312] on span "Amazing" at bounding box center [721, 319] width 15 height 15
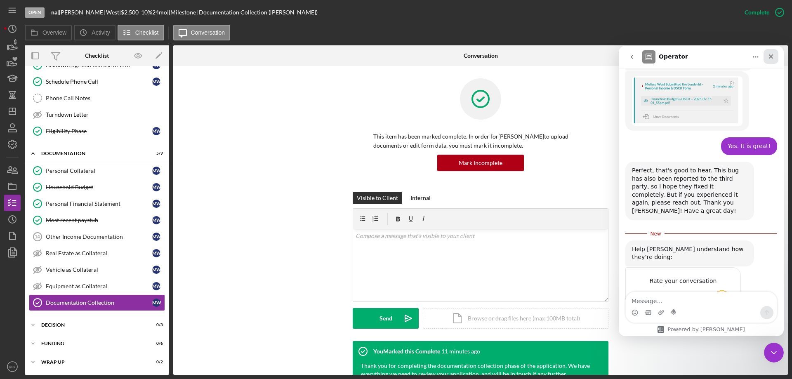
click at [773, 54] on icon "Close" at bounding box center [771, 56] width 7 height 7
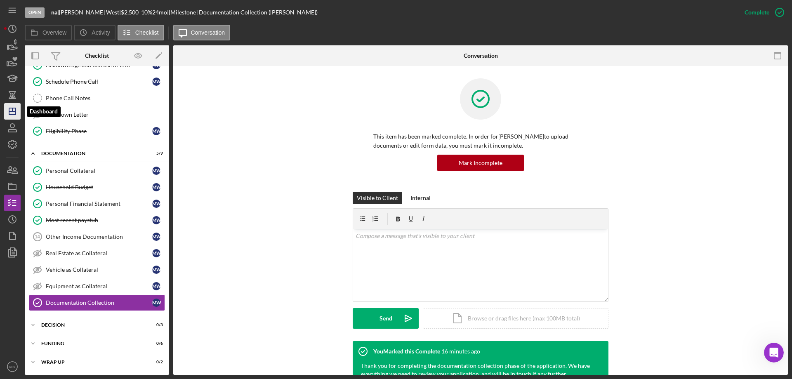
click at [8, 106] on icon "Icon/Dashboard" at bounding box center [12, 111] width 21 height 21
